Goal: Find contact information: Find contact information

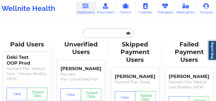
click at [92, 33] on input "text" at bounding box center [108, 33] width 50 height 10
paste input "[EMAIL_ADDRESS][DOMAIN_NAME]"
type input "[EMAIL_ADDRESS][DOMAIN_NAME]"
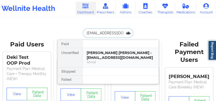
click at [100, 55] on div "[PERSON_NAME] [PERSON_NAME] - [EMAIL_ADDRESS][DOMAIN_NAME]" at bounding box center [121, 55] width 68 height 9
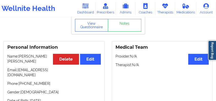
scroll to position [34, 0]
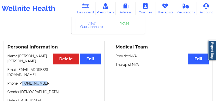
drag, startPoint x: 40, startPoint y: 84, endPoint x: 22, endPoint y: 84, distance: 18.5
click at [22, 84] on p "Phone: [PHONE_NUMBER]" at bounding box center [53, 83] width 93 height 5
copy p "2819171110"
click at [42, 84] on p "Phone: [PHONE_NUMBER]" at bounding box center [53, 83] width 93 height 5
drag, startPoint x: 41, startPoint y: 84, endPoint x: 23, endPoint y: 83, distance: 18.0
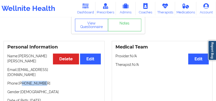
click at [23, 83] on p "Phone: [PHONE_NUMBER]" at bounding box center [53, 83] width 93 height 5
copy p "2819171110"
